Goal: Transaction & Acquisition: Purchase product/service

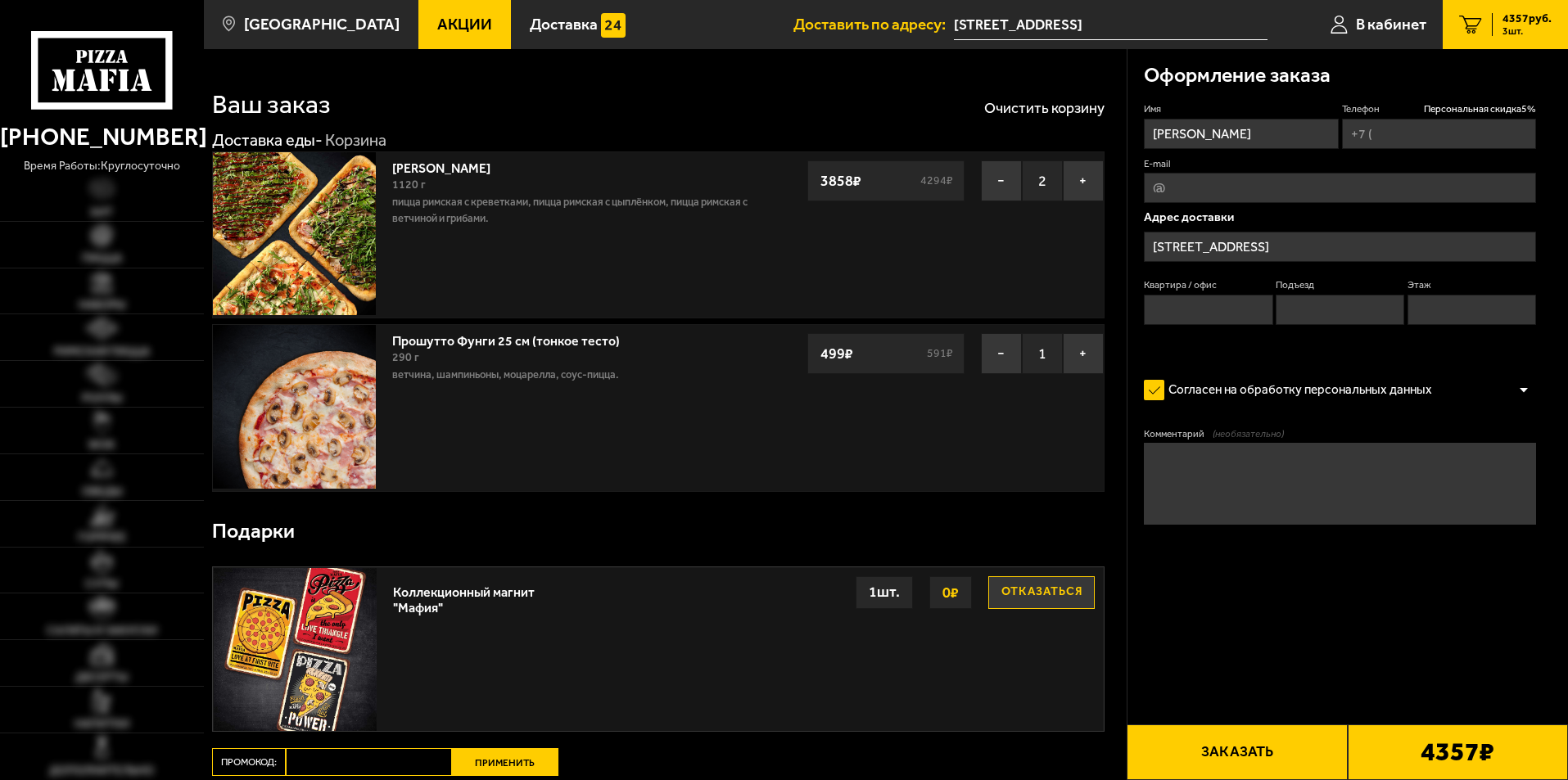
type input "[PHONE_NUMBER]"
type input "256"
type input "3"
type input "14"
type input "Россия, Санкт-Петербург, улица Кораблестроителей, 42к1Т"
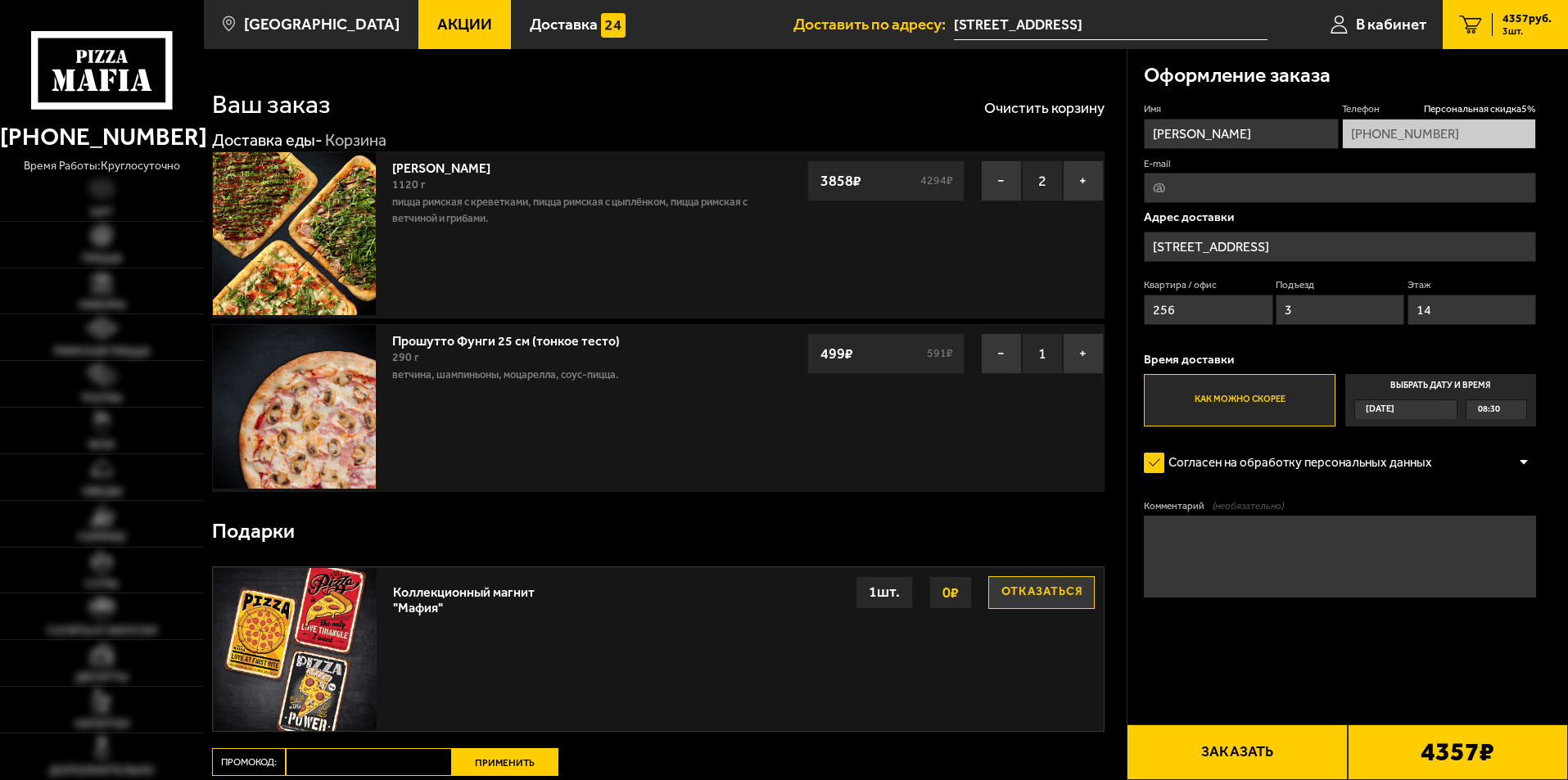
drag, startPoint x: 393, startPoint y: 753, endPoint x: 837, endPoint y: 753, distance: 444.0
click at [837, 753] on div "Ваш заказ Очистить корзину Доставка еды - Корзина Мама Миа 1120 г Пицца Римская…" at bounding box center [665, 485] width 923 height 874
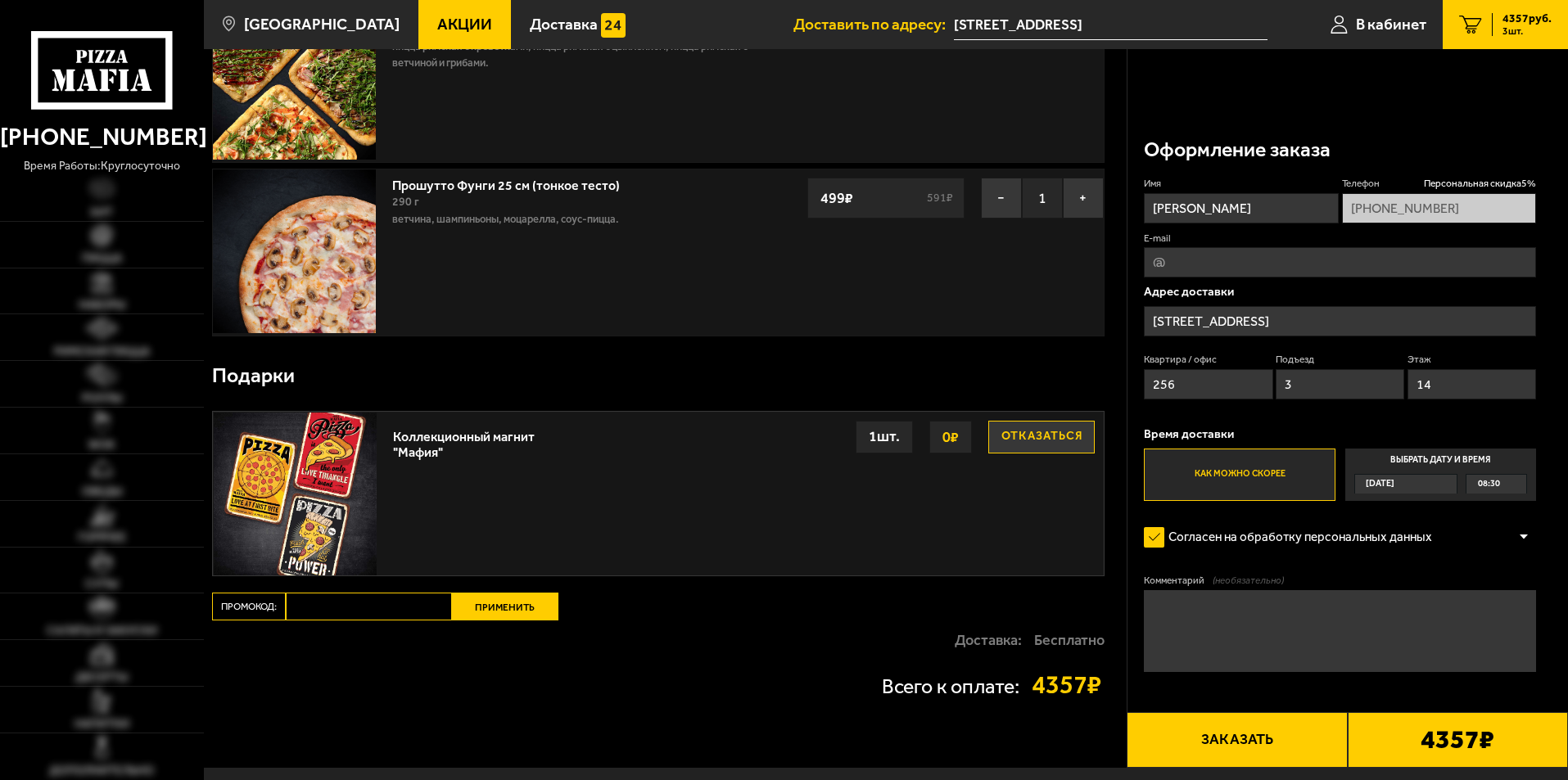
scroll to position [245, 0]
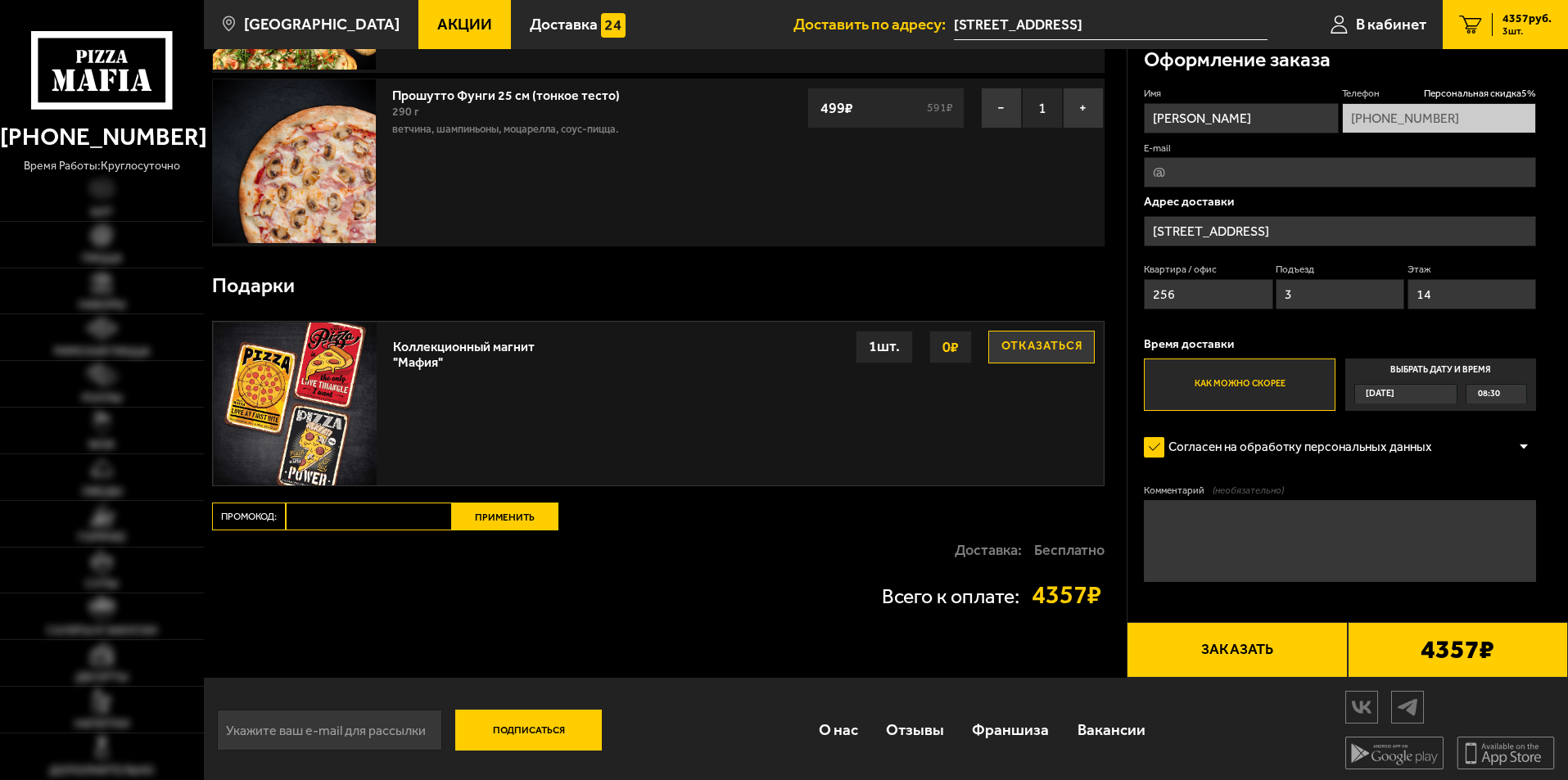
click at [415, 519] on input "Промокод:" at bounding box center [369, 515] width 167 height 27
drag, startPoint x: 354, startPoint y: 520, endPoint x: 182, endPoint y: 496, distance: 173.7
click at [182, 496] on div "(812) 333 22 22 время работы: круглосуточно Хит Пицца Наборы Римская пицца Ролл…" at bounding box center [784, 268] width 1568 height 1028
type input "maf5055"
click at [493, 527] on button "Применить" at bounding box center [505, 515] width 106 height 27
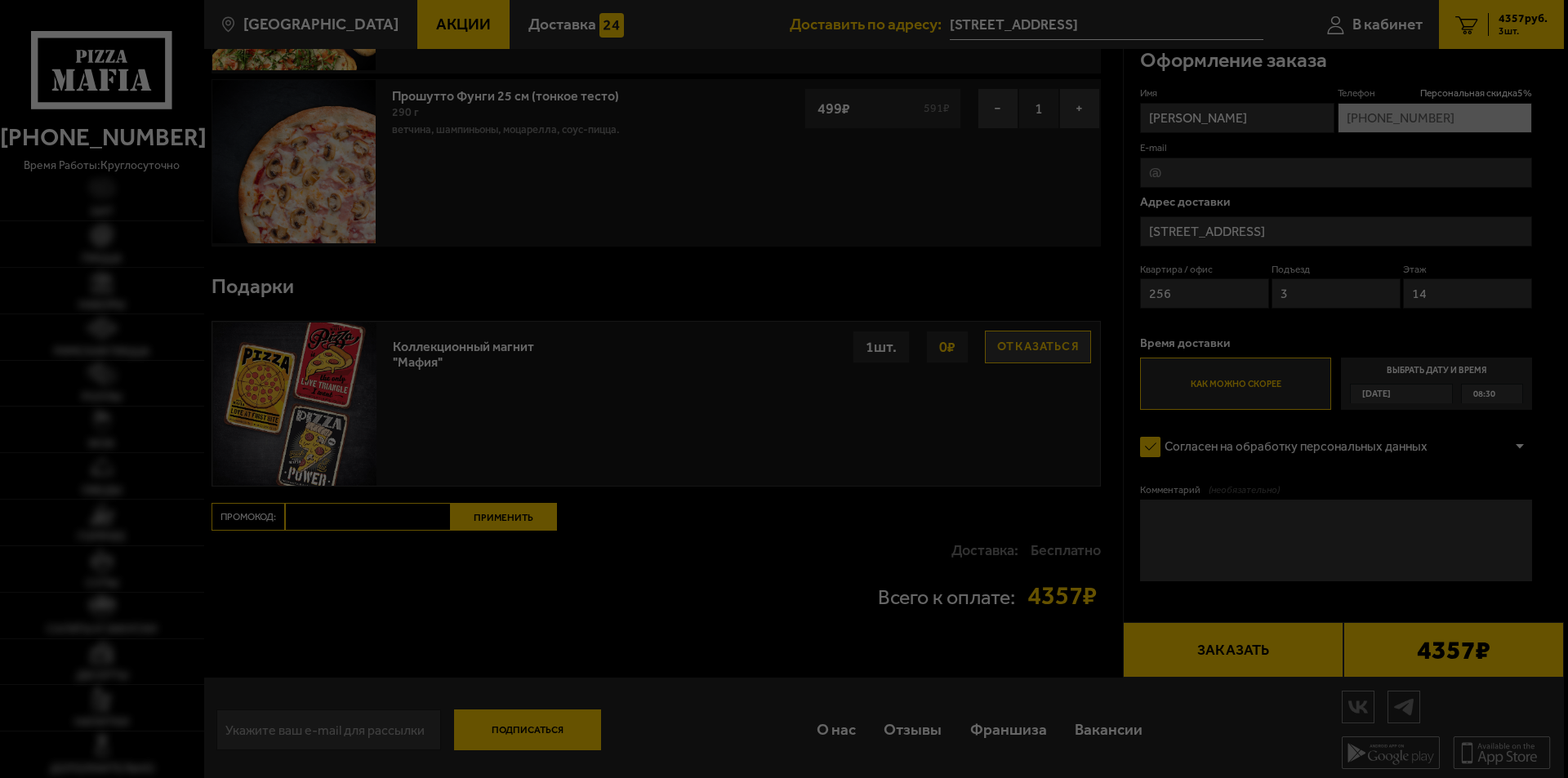
click at [492, 524] on div at bounding box center [784, 389] width 1568 height 778
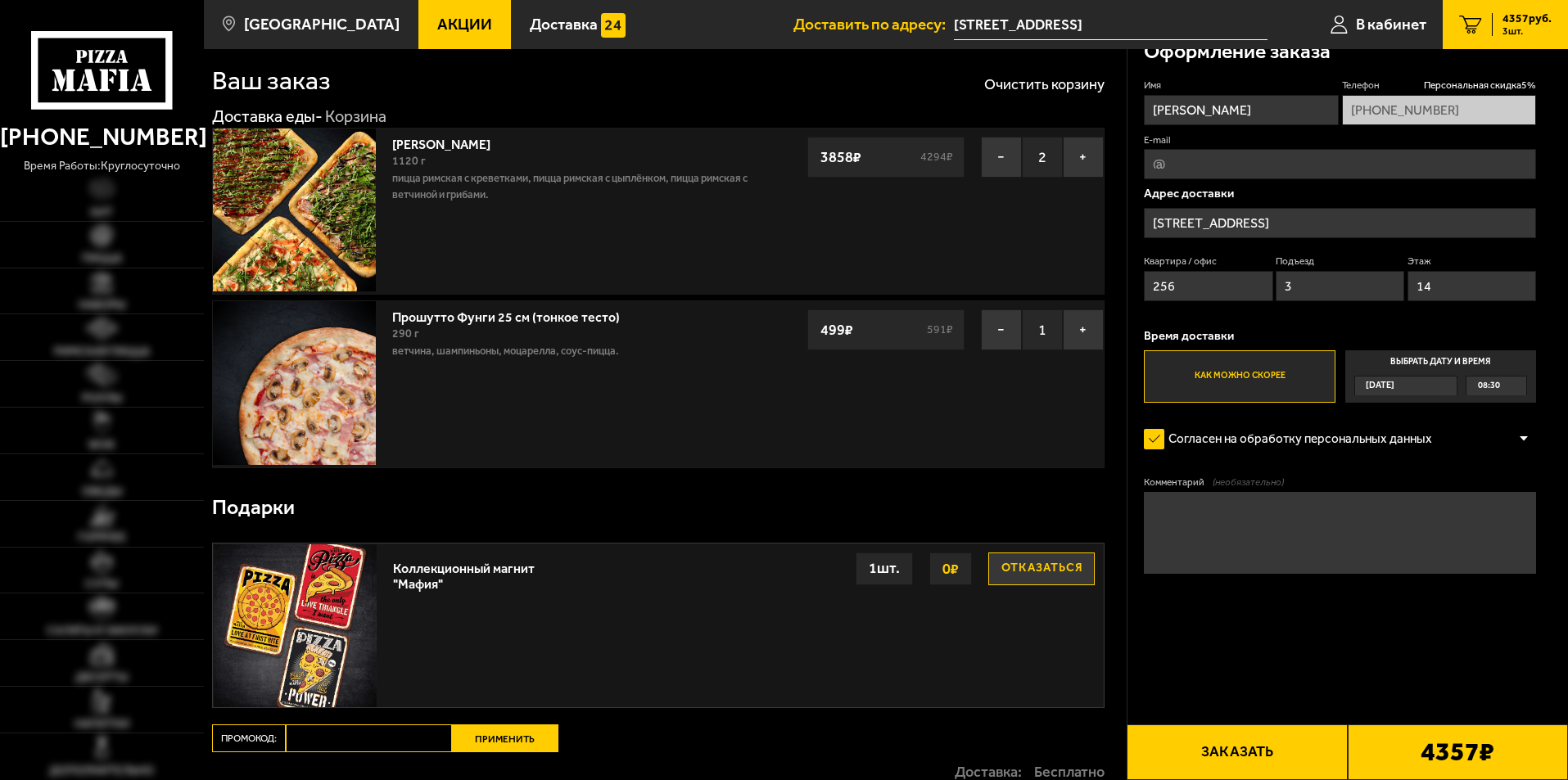
scroll to position [0, 0]
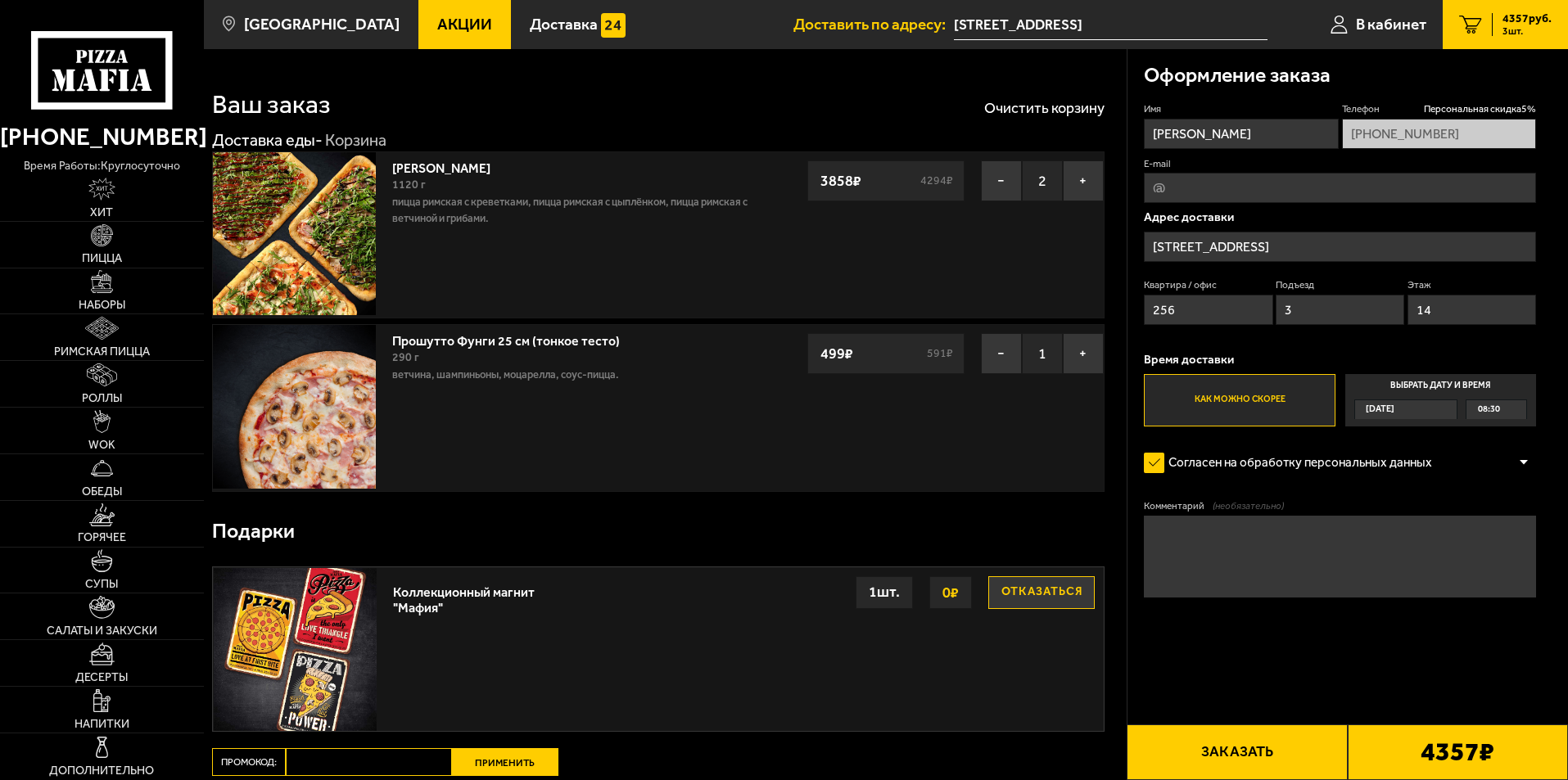
click at [1028, 23] on input "улица Кораблестроителей, 42к1Т" at bounding box center [1111, 25] width 314 height 30
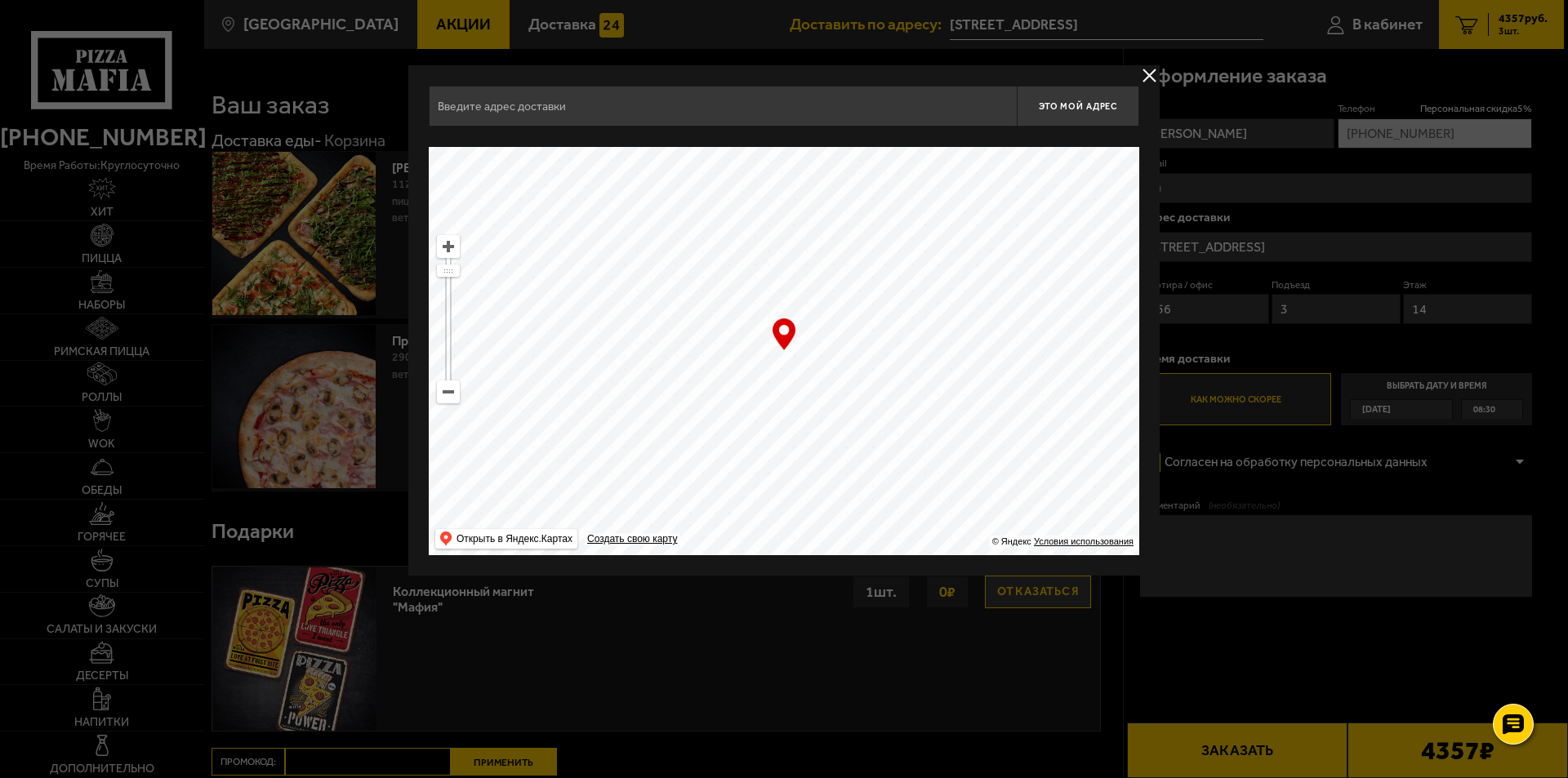
click at [1151, 76] on button "delivery type" at bounding box center [1148, 75] width 20 height 20
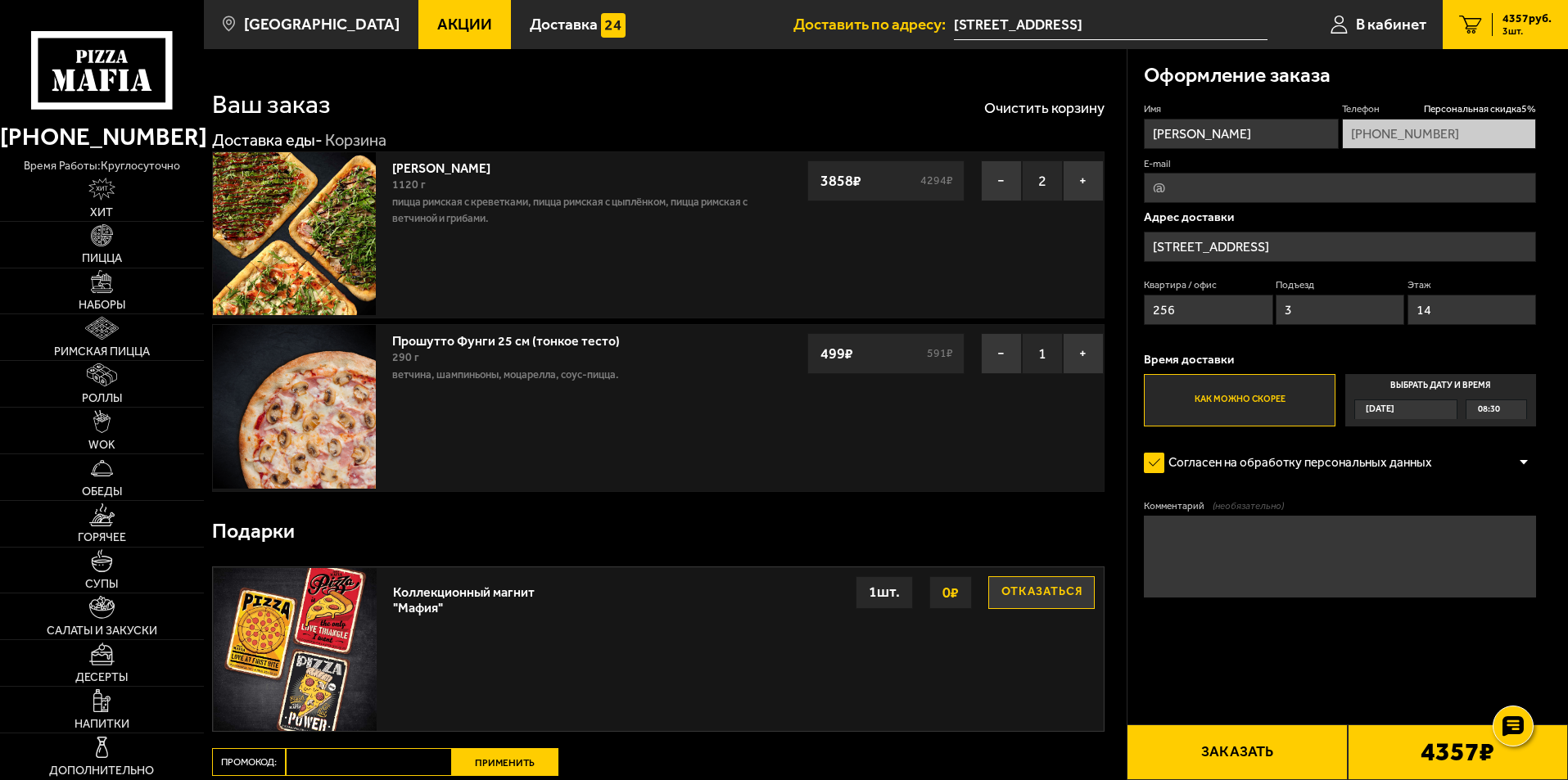
click at [1501, 409] on div "08:30" at bounding box center [1495, 409] width 59 height 19
click at [0, 0] on input "Выбрать дату и время Сегодня 08:30" at bounding box center [0, 0] width 0 height 0
click at [108, 335] on img at bounding box center [101, 328] width 33 height 23
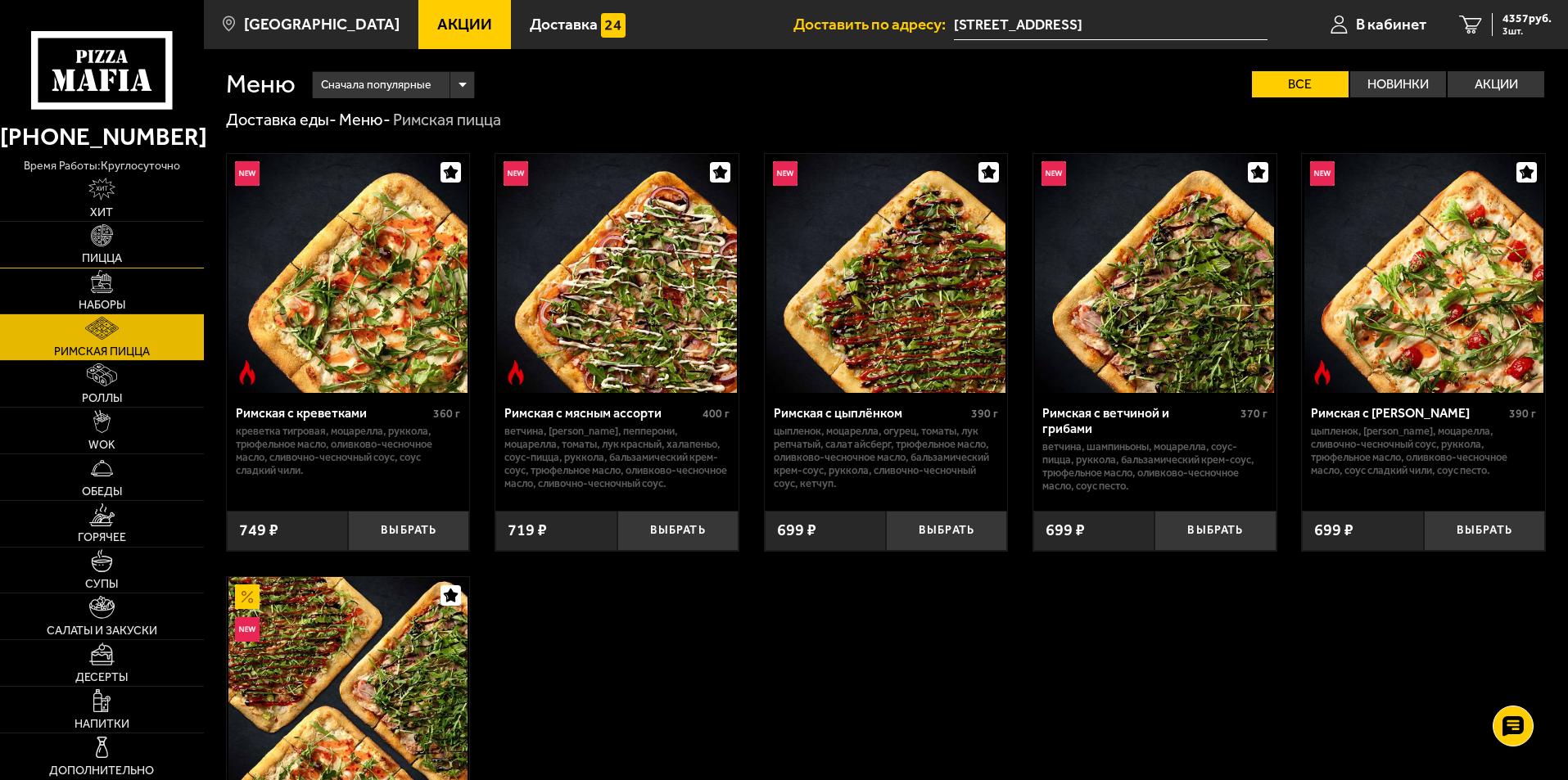
click at [104, 246] on img at bounding box center [103, 236] width 23 height 23
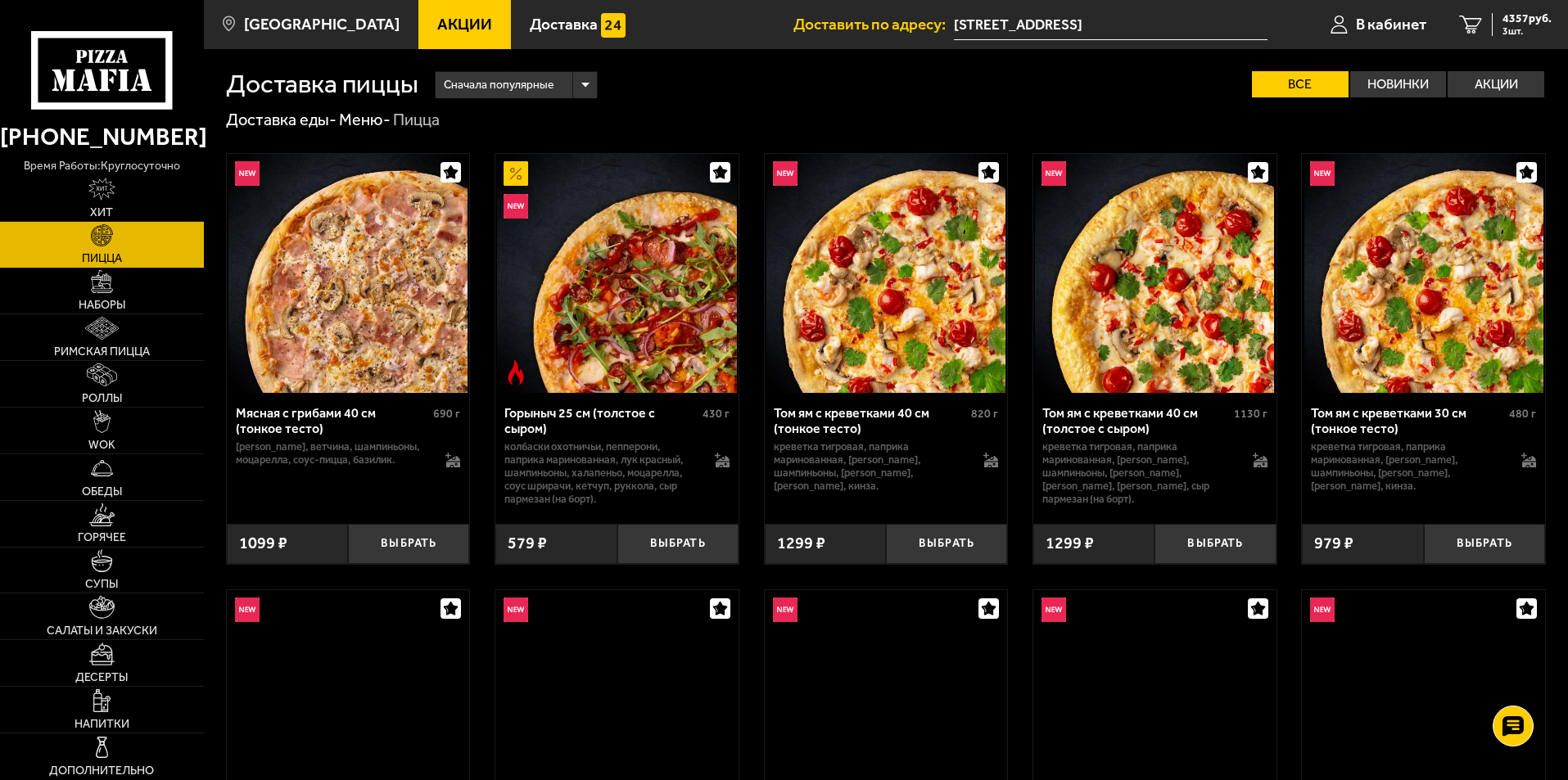
click at [465, 19] on link "Акции" at bounding box center [464, 24] width 92 height 49
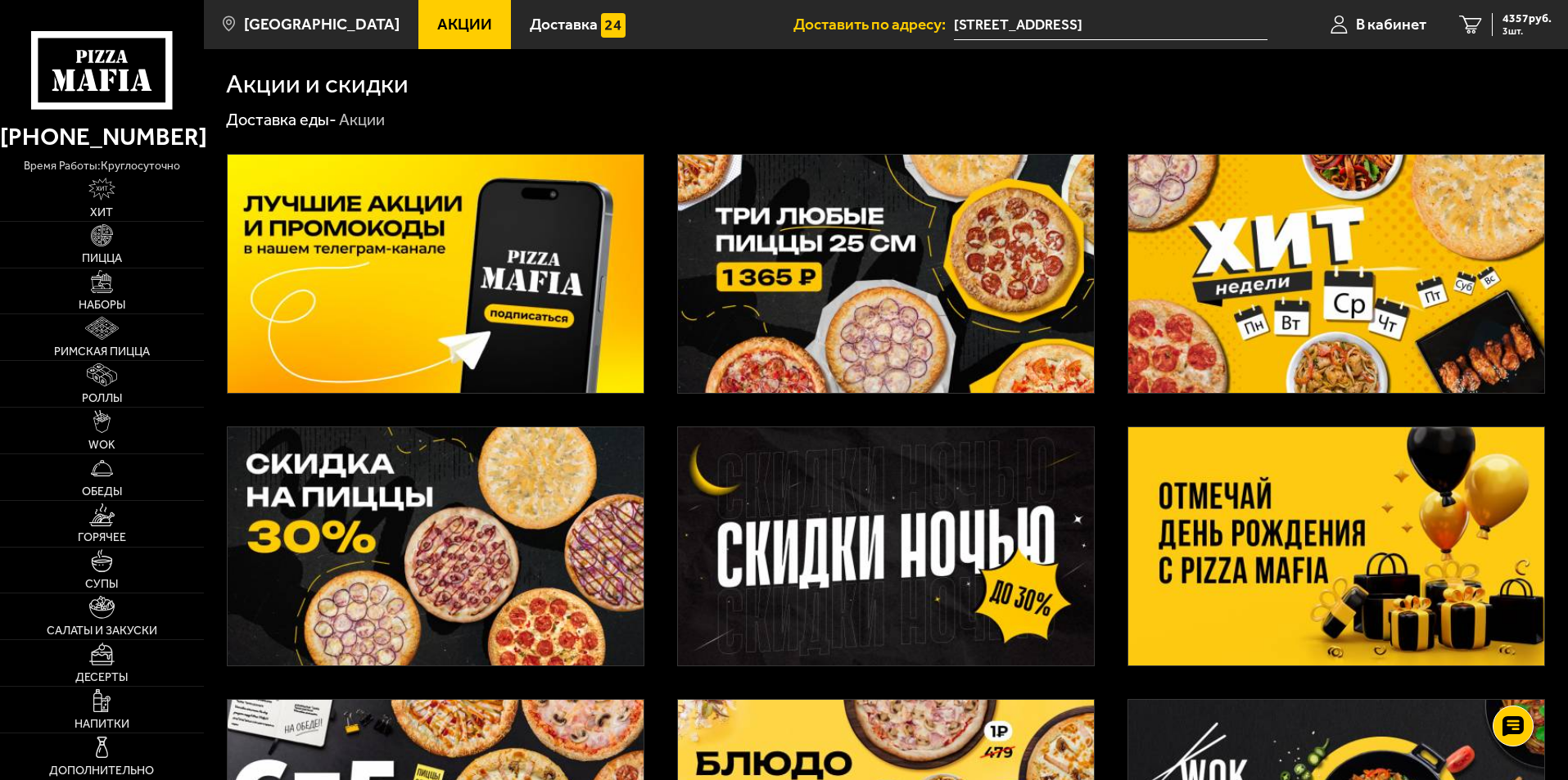
click at [1244, 377] on img at bounding box center [1337, 274] width 416 height 238
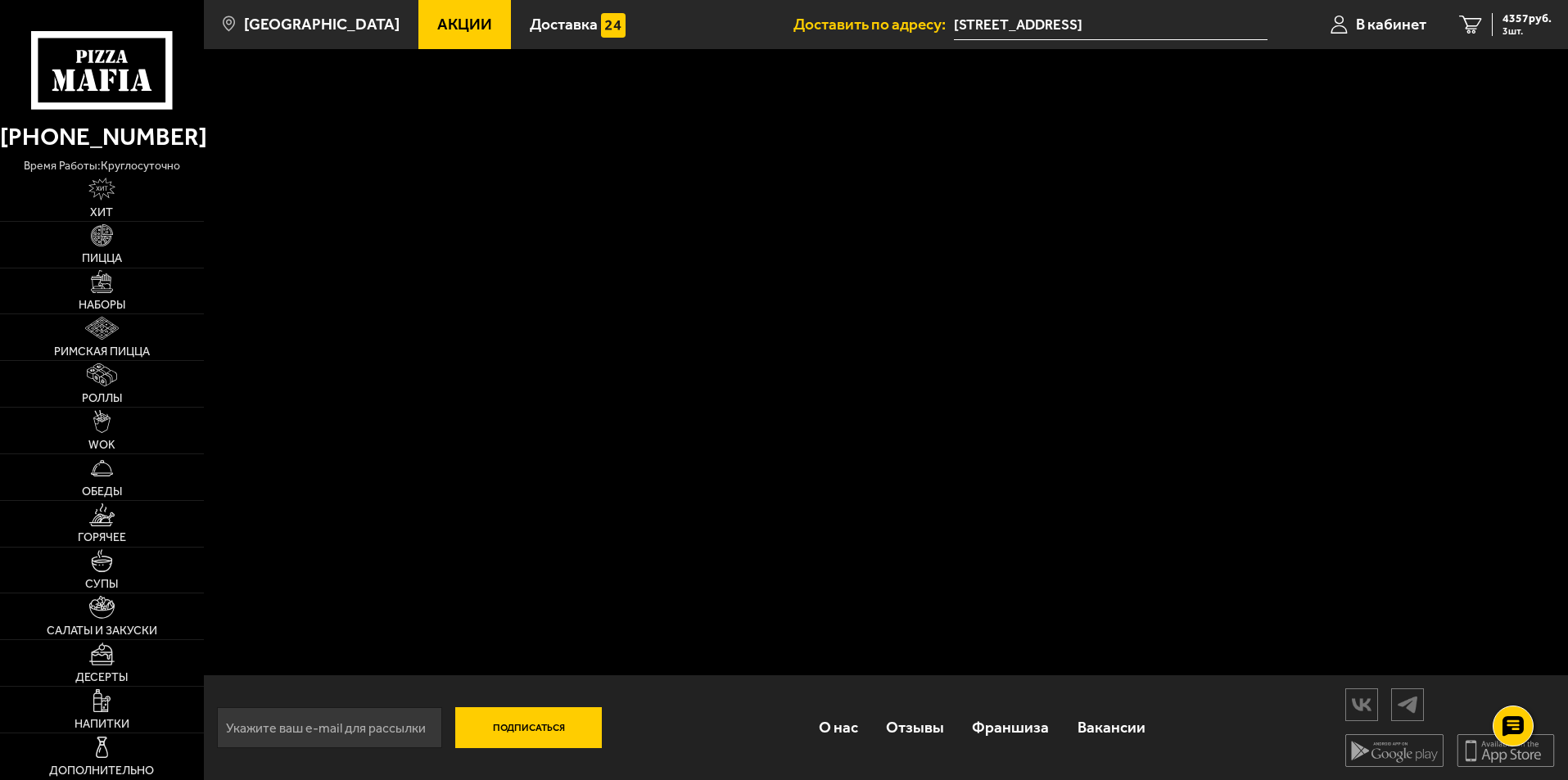
click at [418, 20] on link "Акции" at bounding box center [464, 24] width 92 height 49
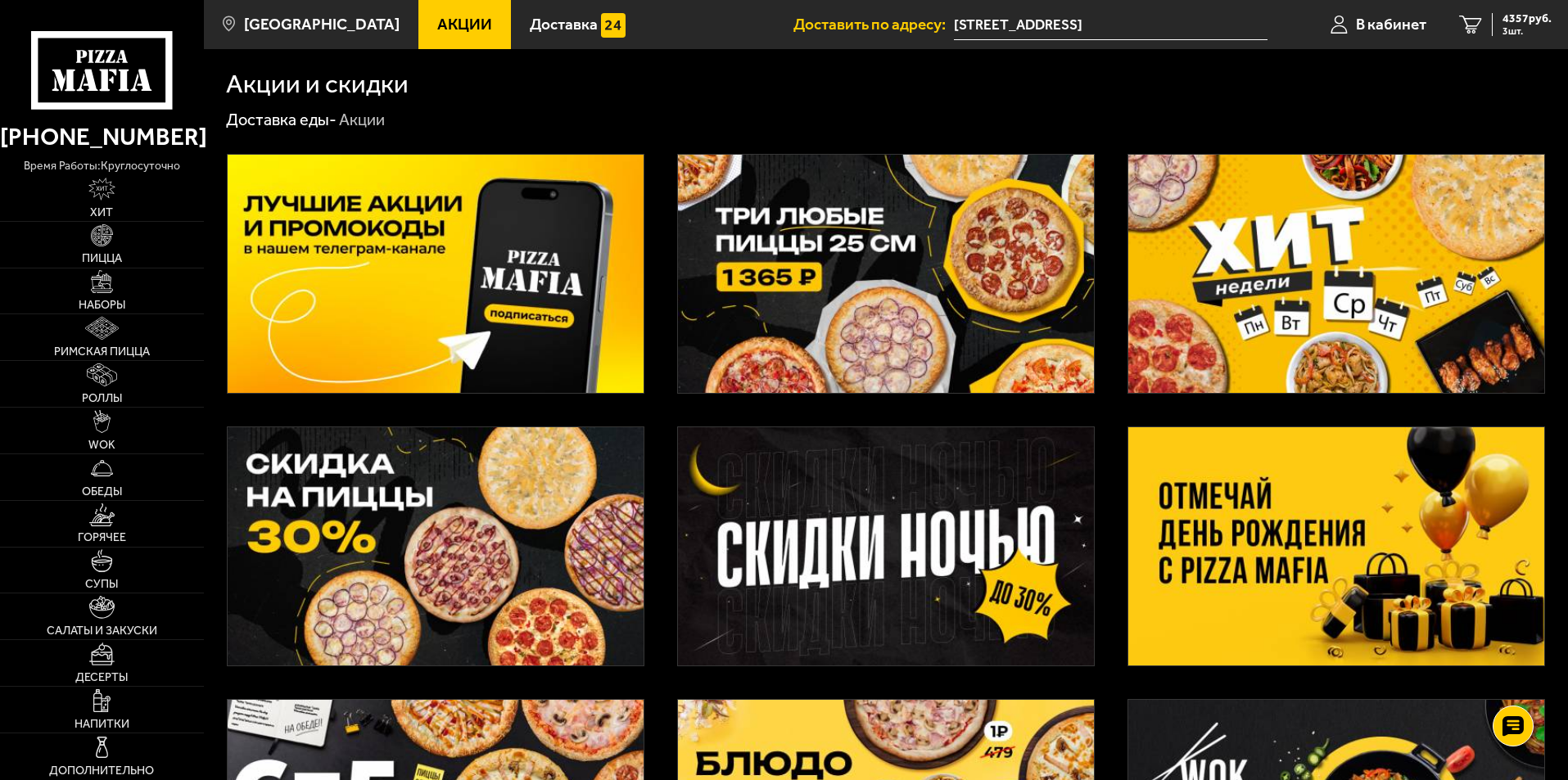
scroll to position [409, 0]
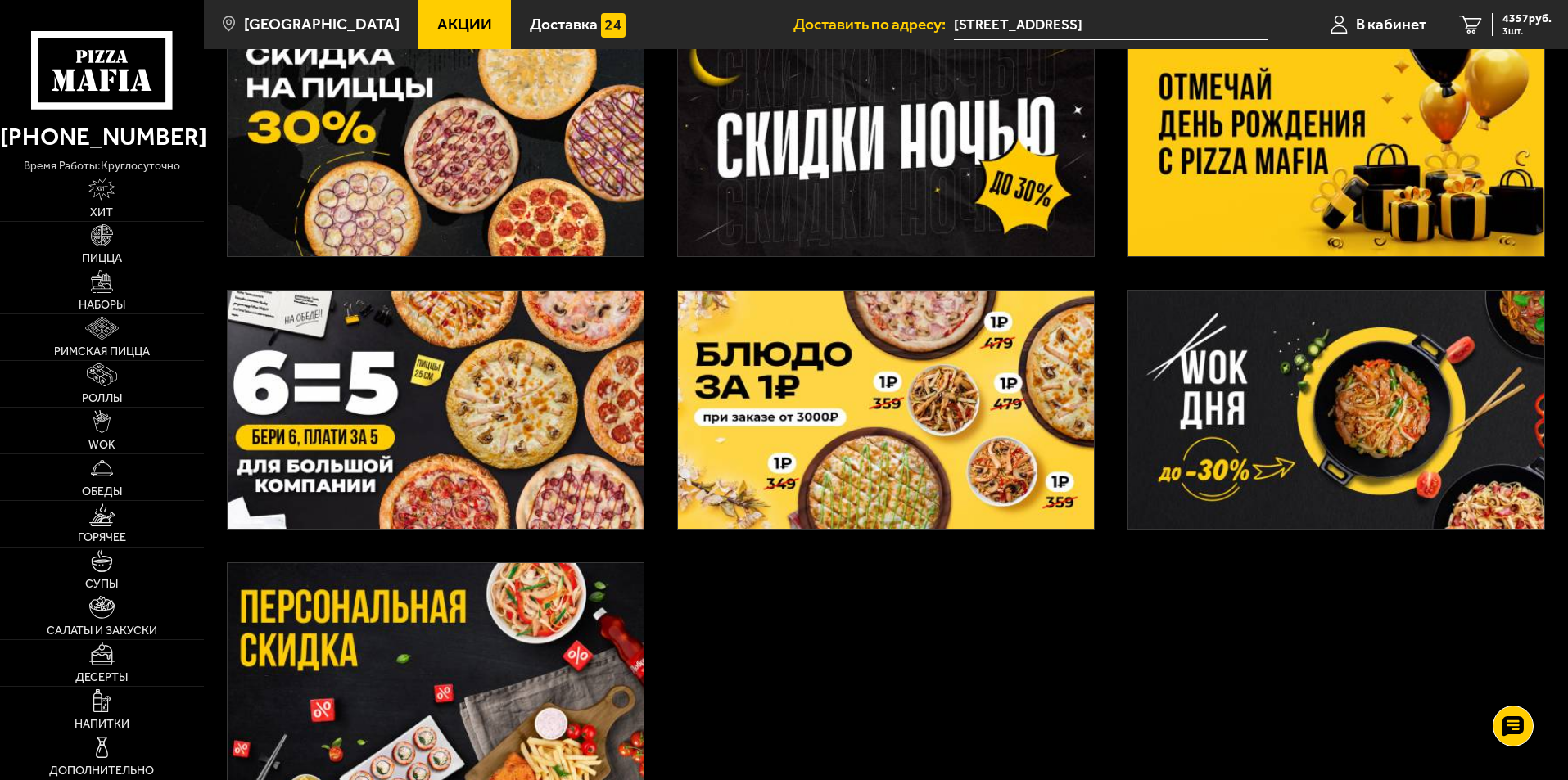
click at [848, 452] on img at bounding box center [886, 409] width 416 height 238
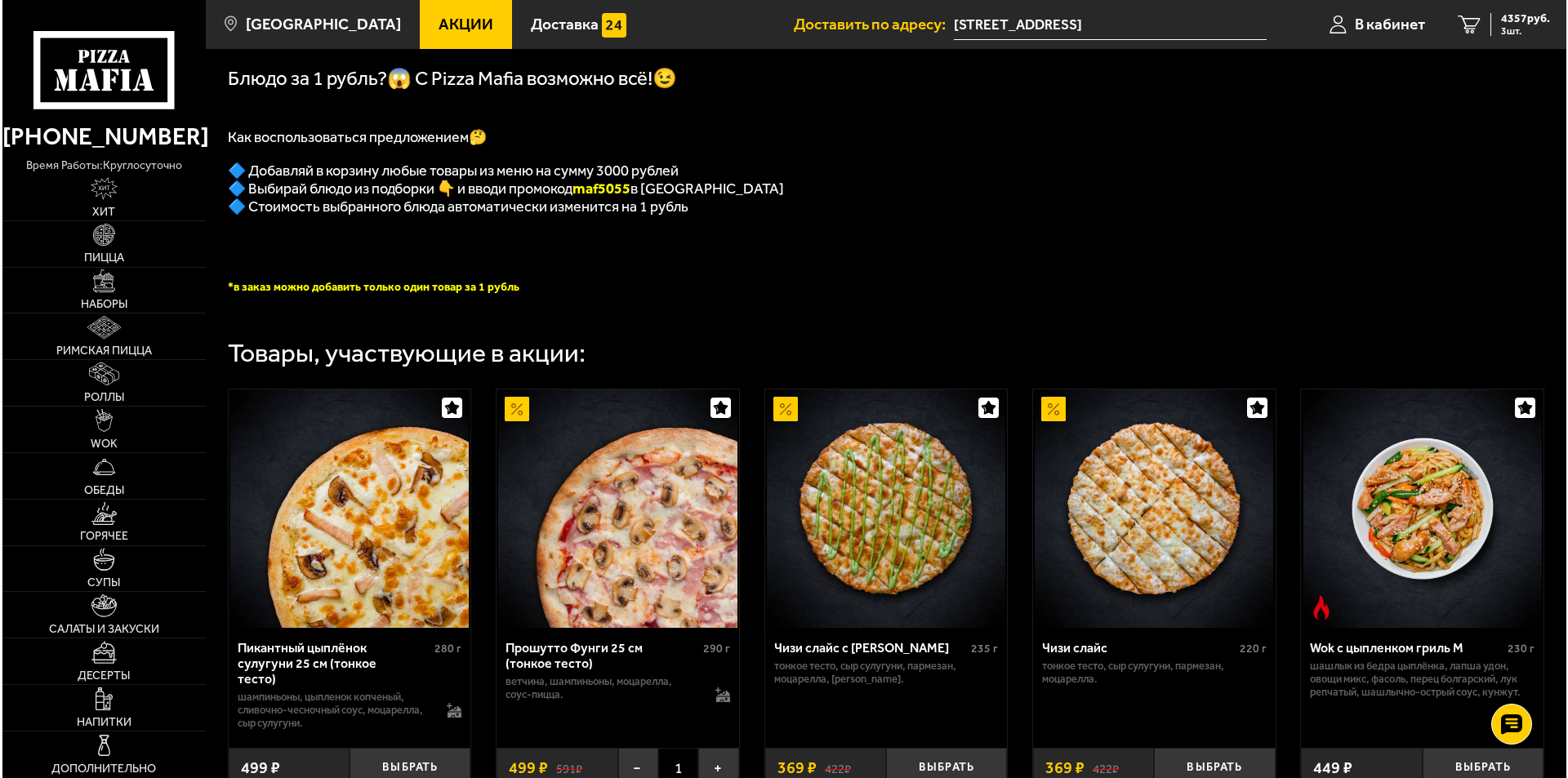
scroll to position [122, 0]
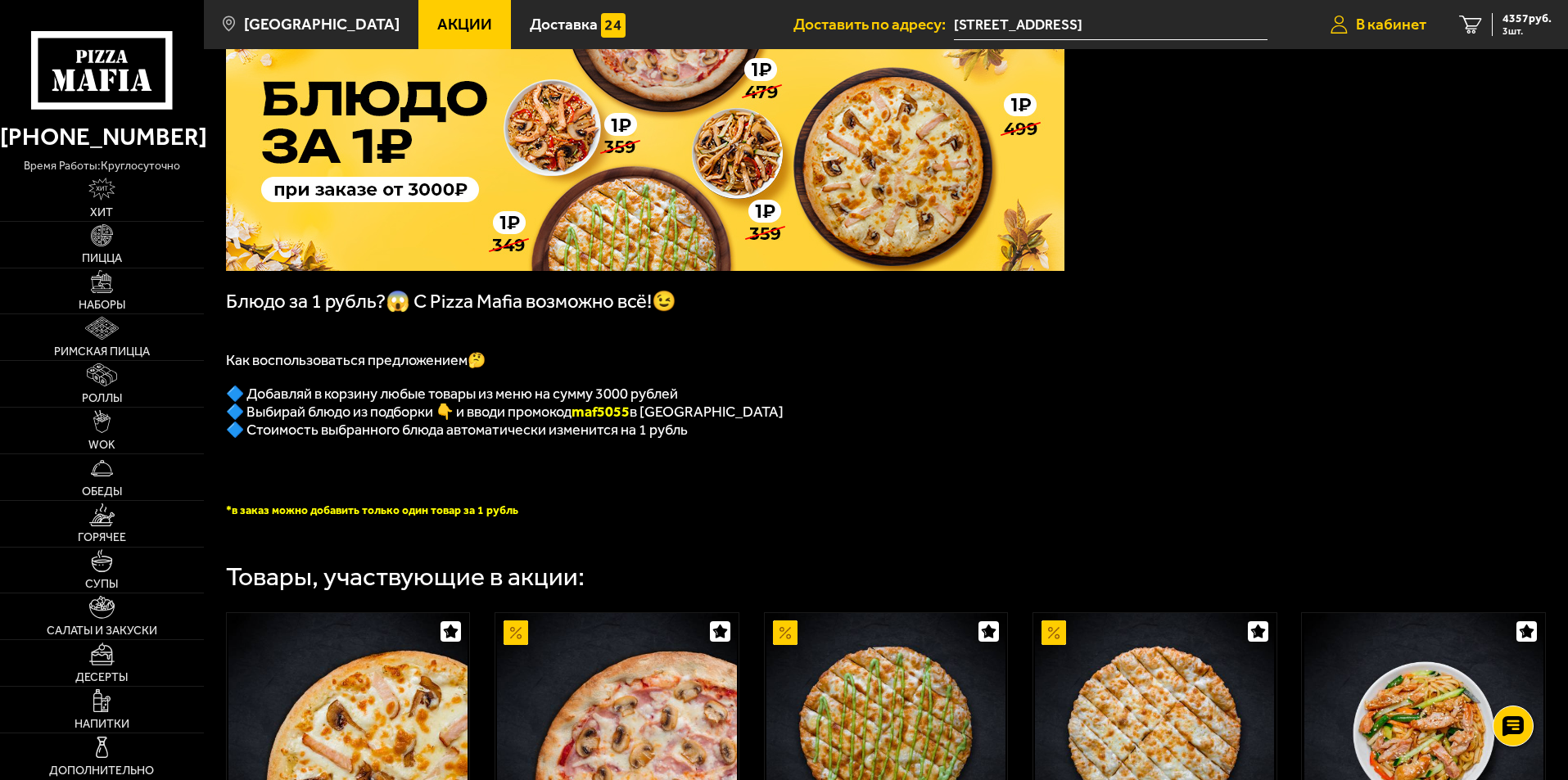
click at [1380, 25] on span "В кабинет" at bounding box center [1391, 24] width 70 height 16
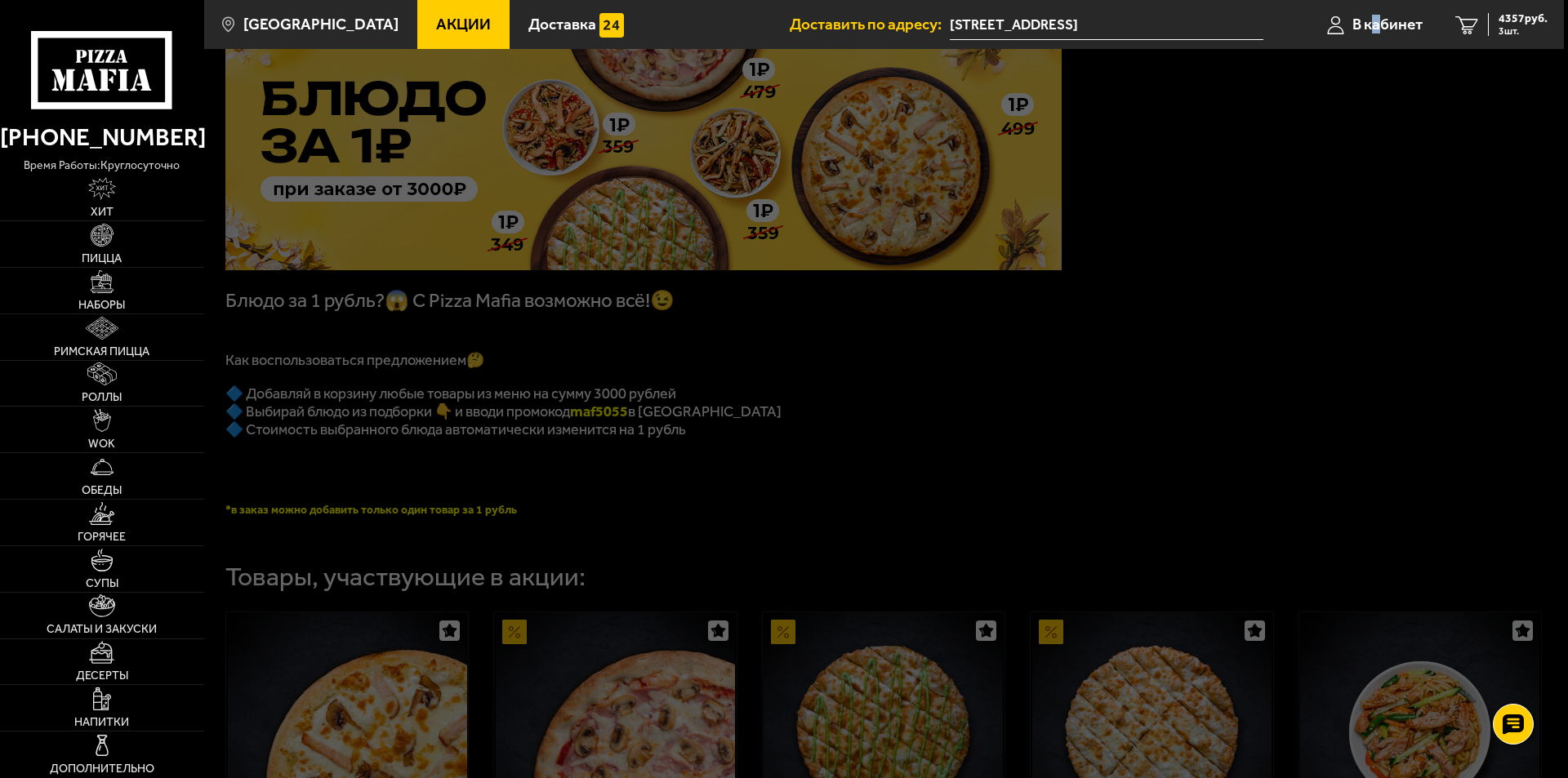
scroll to position [0, 0]
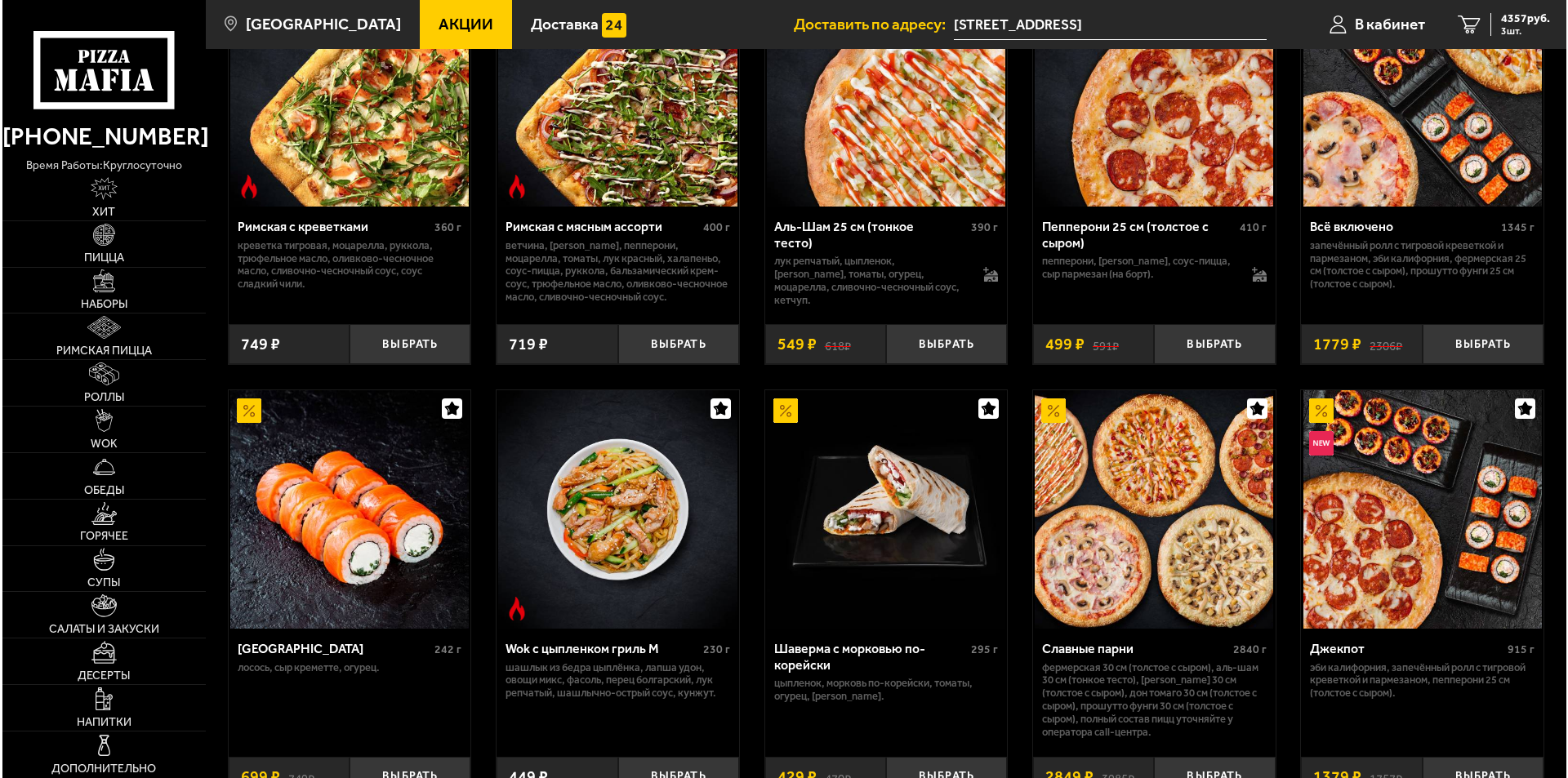
scroll to position [571, 0]
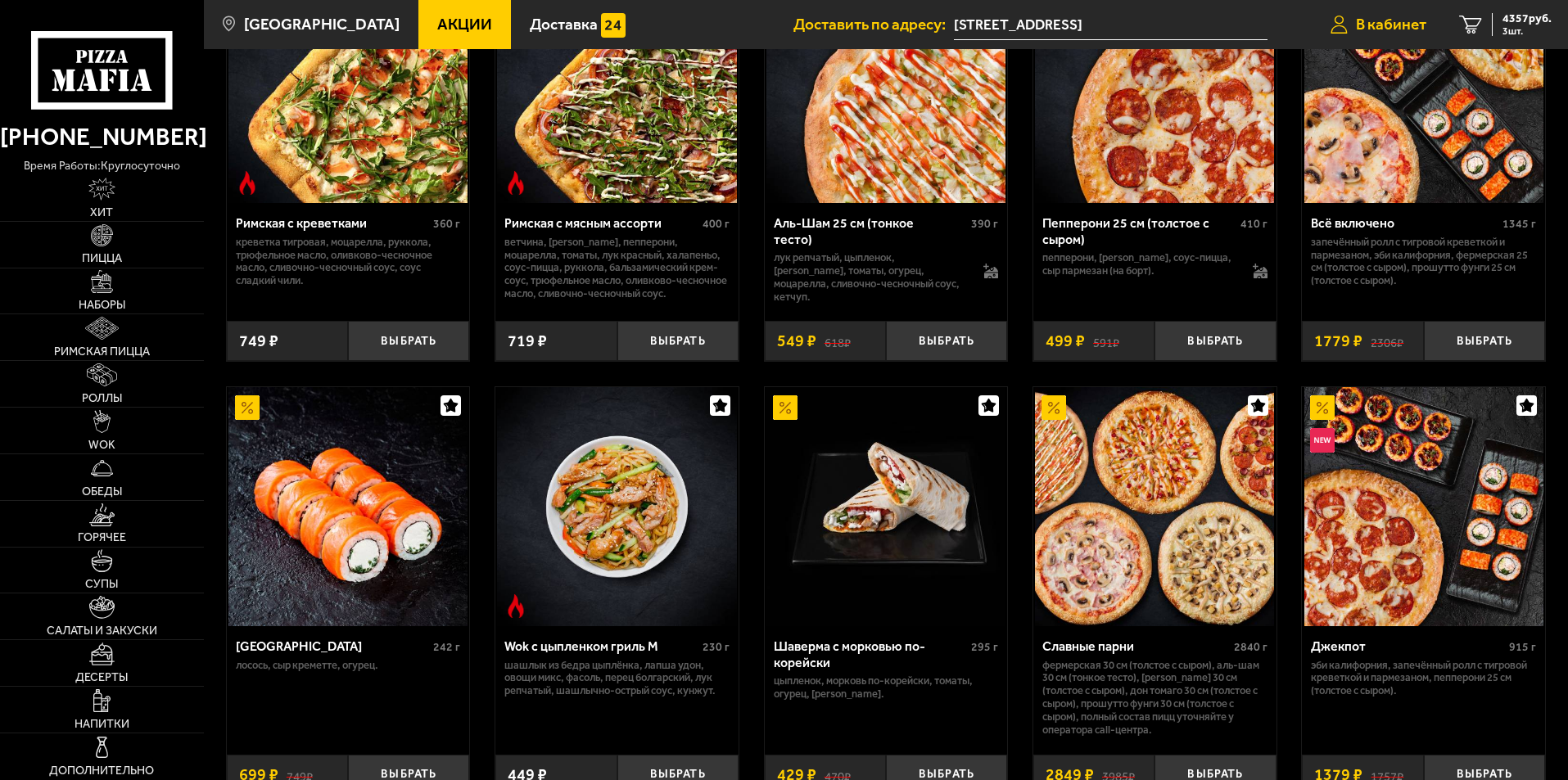
click at [1371, 13] on link "В кабинет" at bounding box center [1378, 24] width 128 height 49
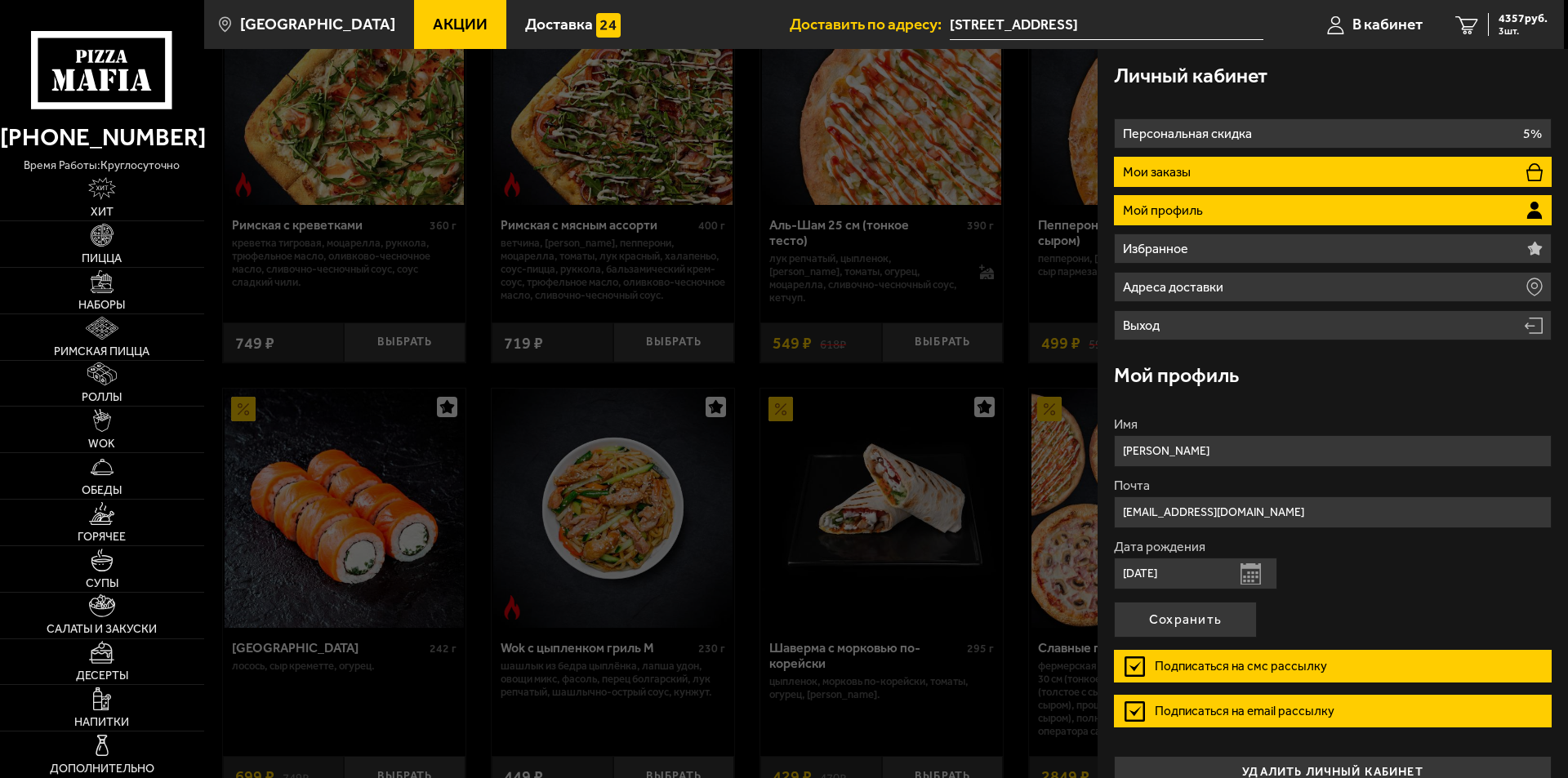
click at [1155, 172] on p "Мои заказы" at bounding box center [1158, 172] width 72 height 13
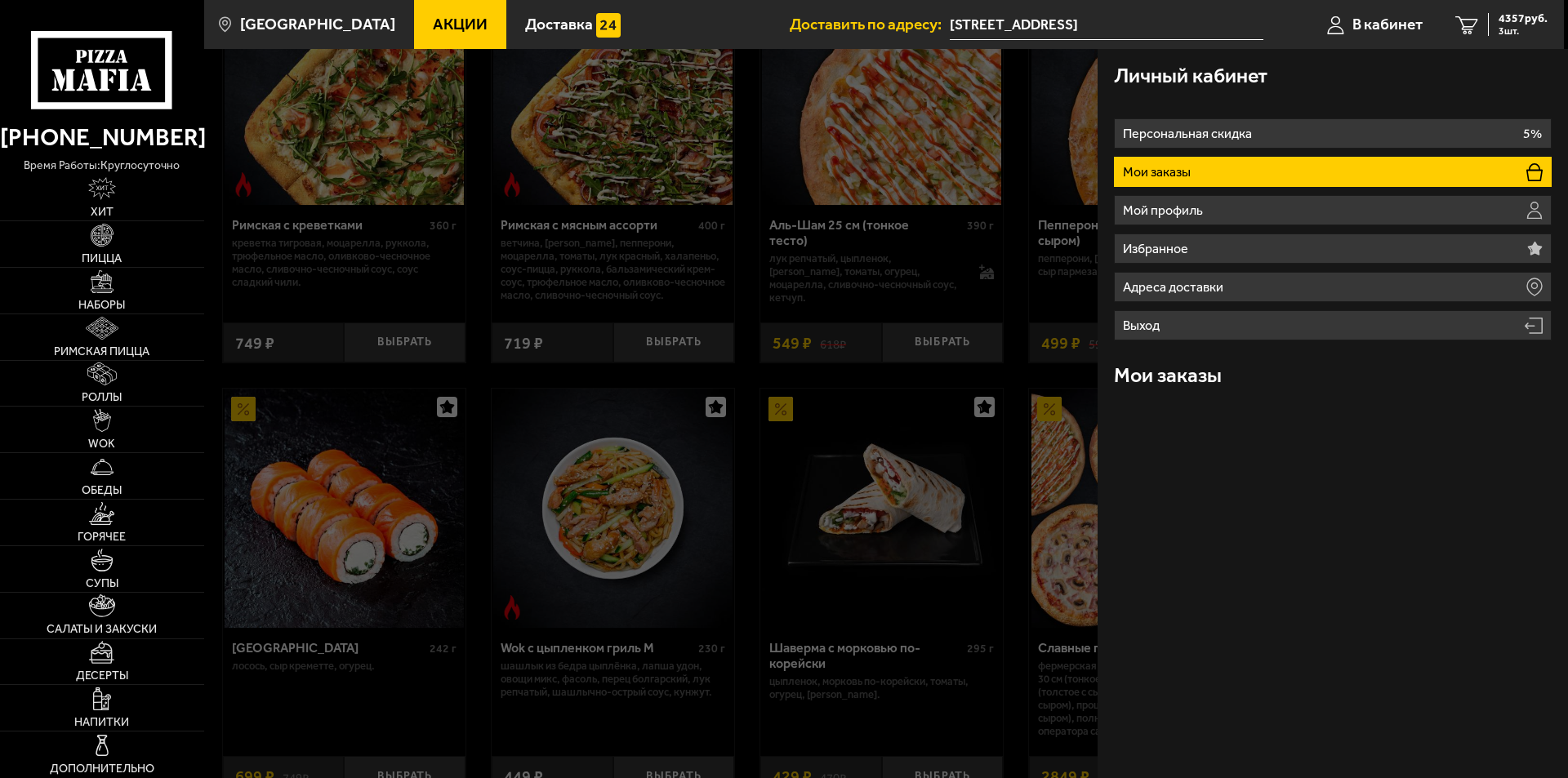
click at [1163, 373] on h3 "Мои заказы" at bounding box center [1168, 374] width 108 height 20
click at [1241, 383] on div "Мои заказы" at bounding box center [1332, 375] width 437 height 53
click at [1252, 372] on div "Мои заказы" at bounding box center [1332, 375] width 437 height 53
click at [1501, 175] on li "Мои заказы" at bounding box center [1332, 171] width 437 height 30
click at [1541, 167] on icon at bounding box center [1534, 172] width 16 height 18
